Goal: Check status: Check status

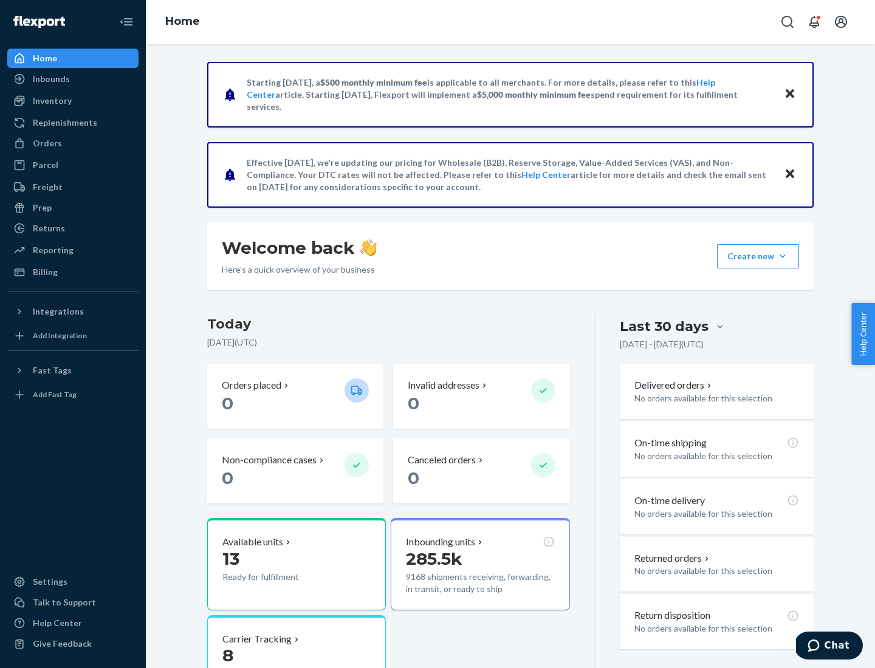
click at [783, 256] on button "Create new Create new inbound Create new order Create new product" at bounding box center [758, 256] width 82 height 24
click at [41, 208] on div "Prep" at bounding box center [42, 208] width 19 height 12
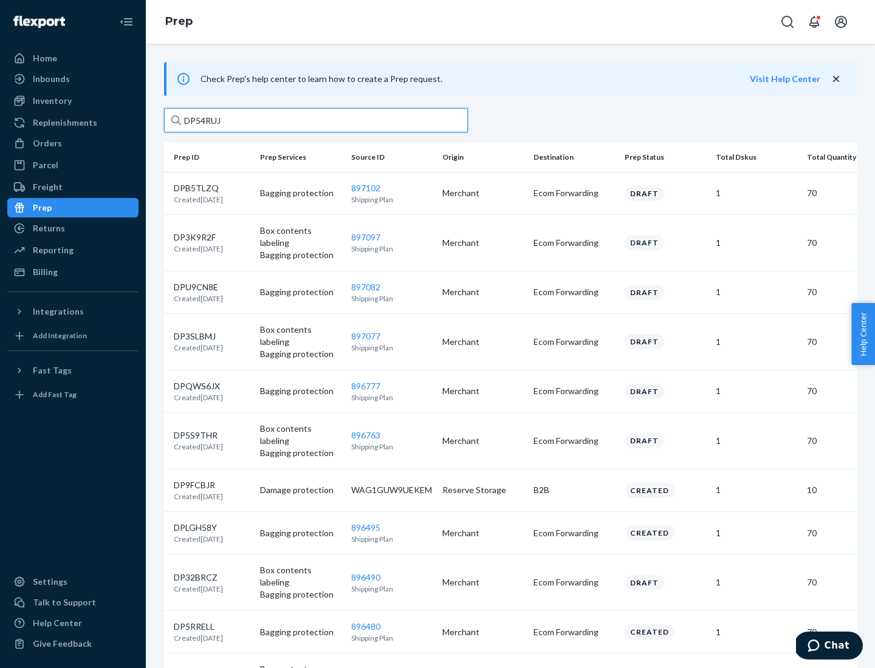
type input "DP54RUJL"
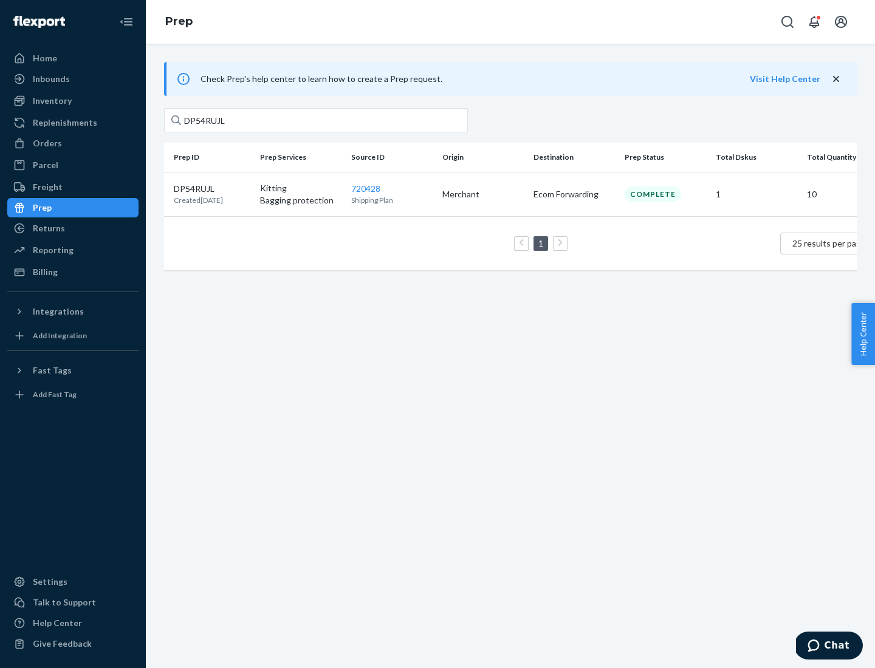
click at [212, 188] on p "DP54RUJL" at bounding box center [198, 189] width 49 height 12
